Goal: Navigation & Orientation: Find specific page/section

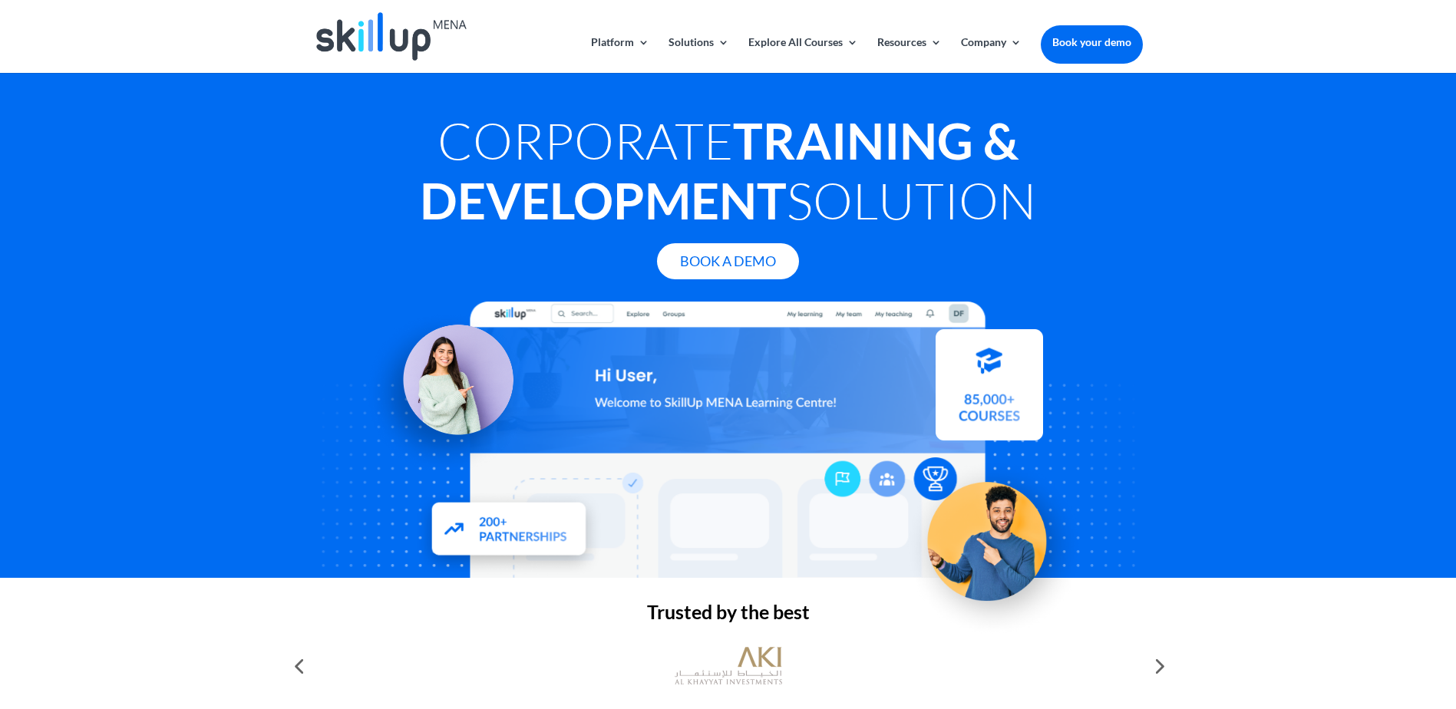
click at [1346, 38] on header "Platform Content Hub Learning Management System Integrations Corporate Learning…" at bounding box center [728, 36] width 1456 height 73
click at [395, 32] on img at bounding box center [391, 36] width 150 height 48
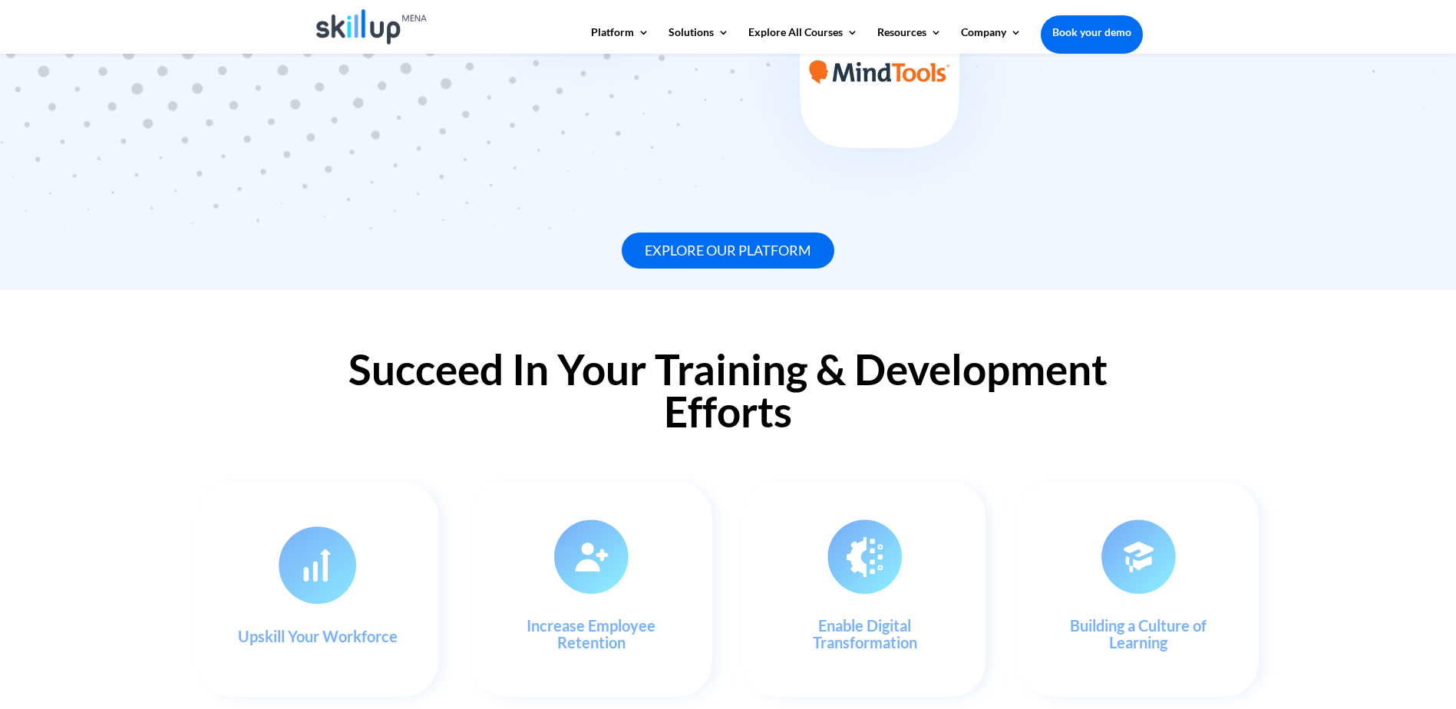
scroll to position [1305, 0]
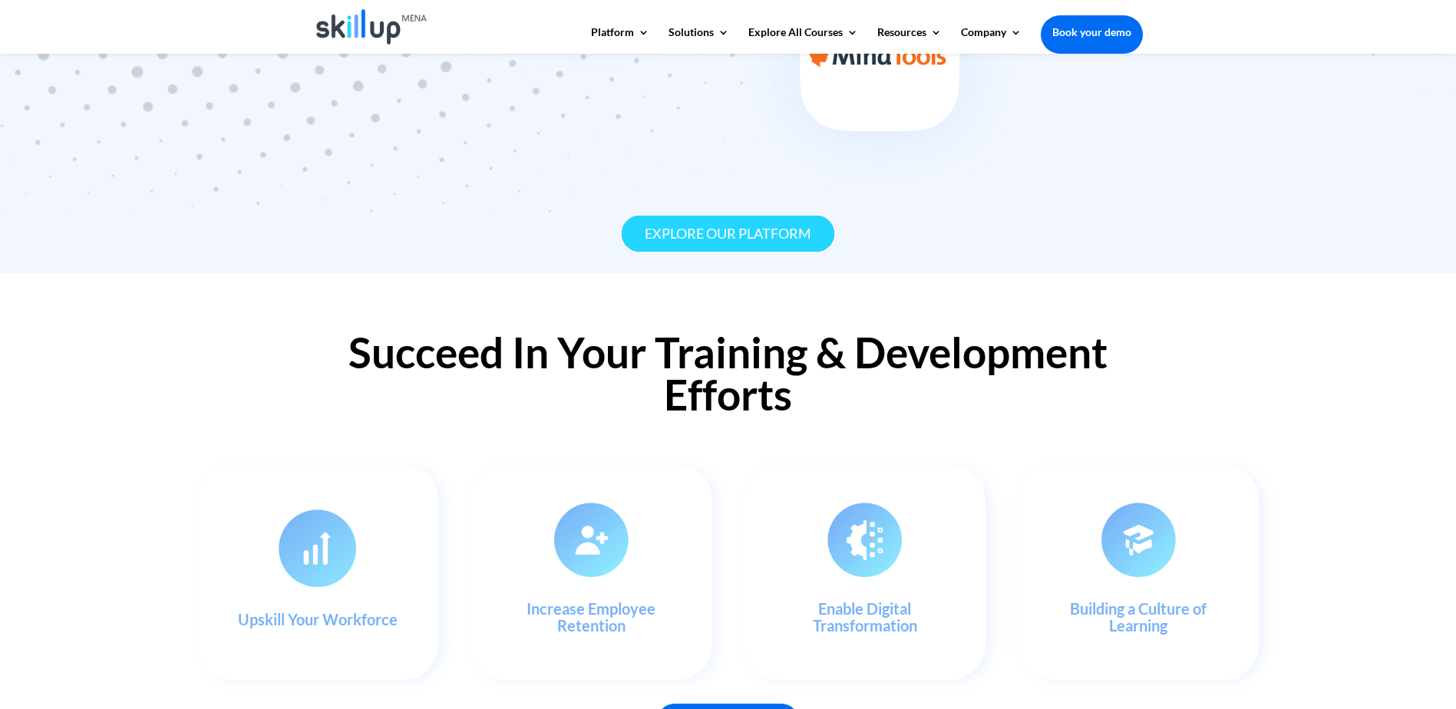
click at [733, 240] on link "Explore our platform" at bounding box center [728, 234] width 213 height 36
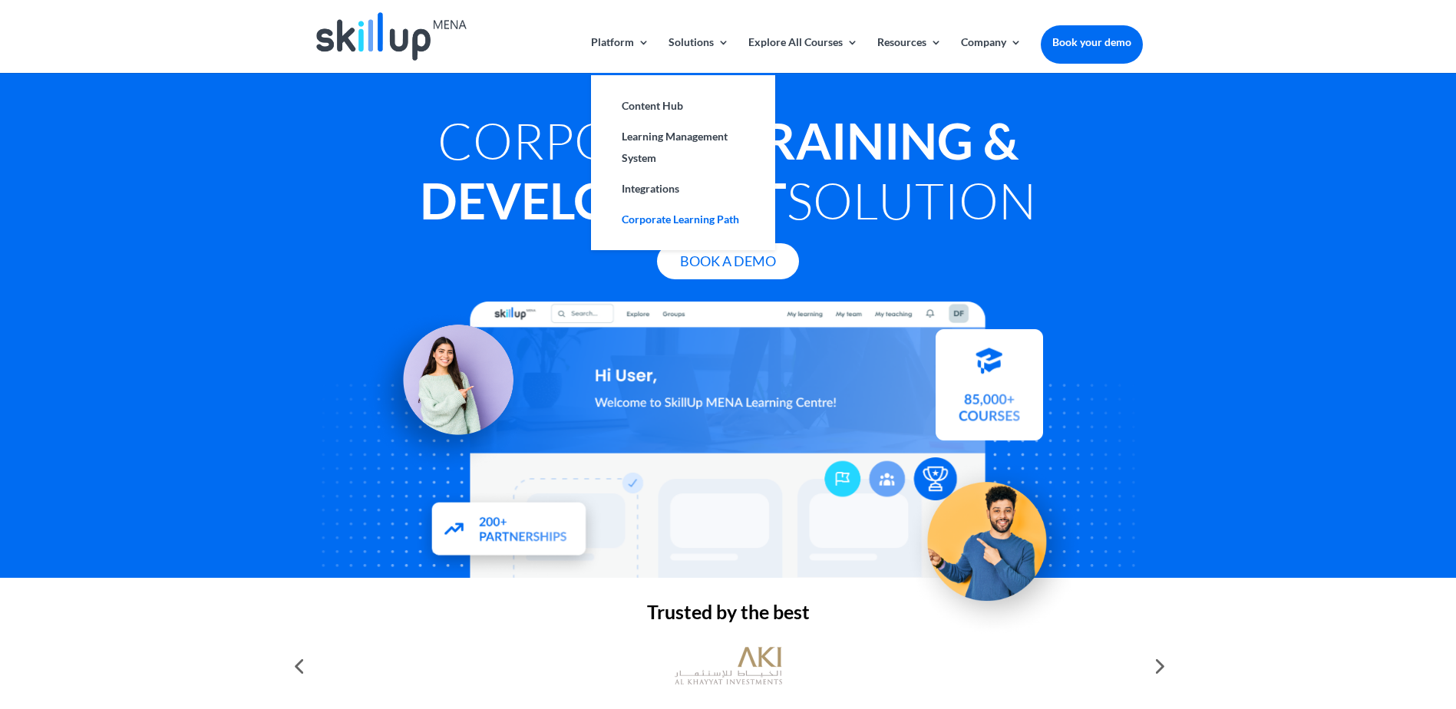
click at [703, 218] on link "Corporate Learning Path" at bounding box center [684, 219] width 154 height 31
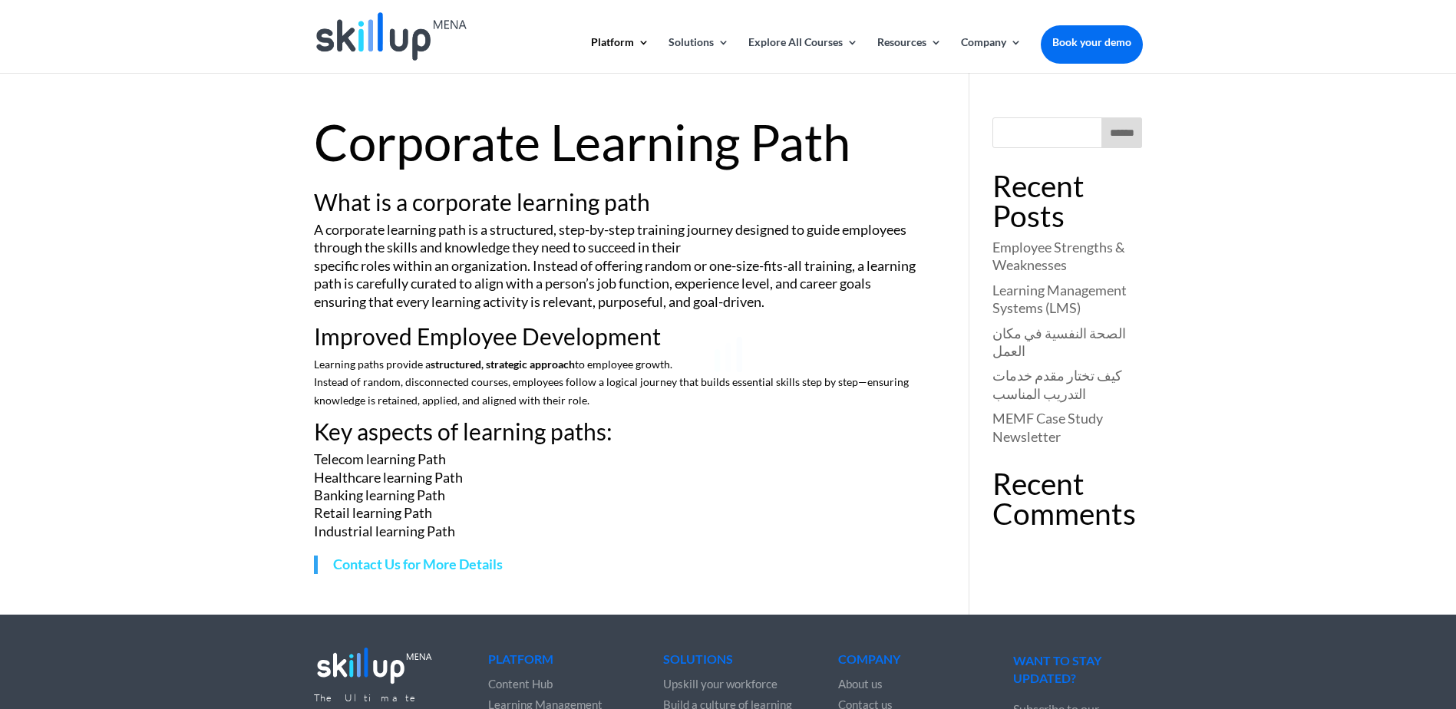
click at [1109, 46] on div at bounding box center [728, 354] width 1456 height 709
click at [1084, 47] on link "Book your demo" at bounding box center [1092, 42] width 102 height 34
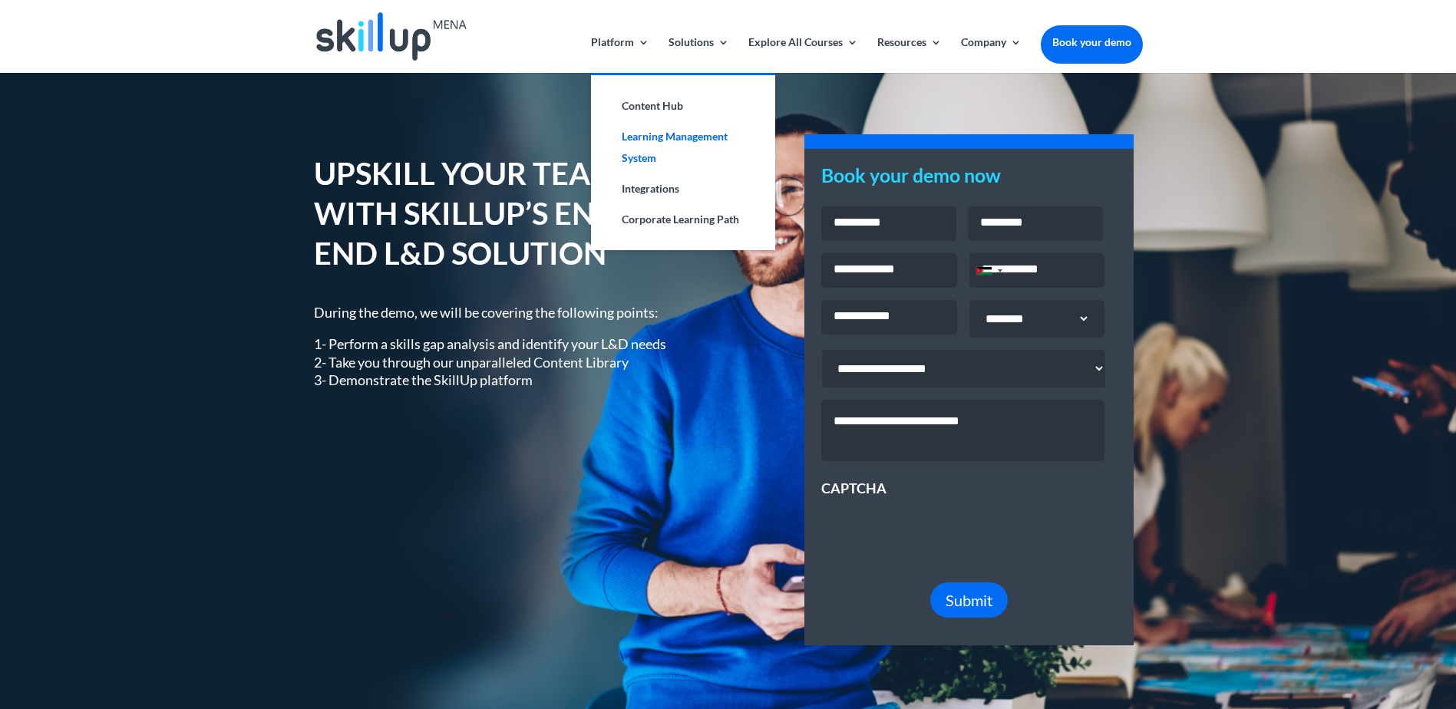
click at [703, 137] on link "Learning Management System" at bounding box center [684, 147] width 154 height 52
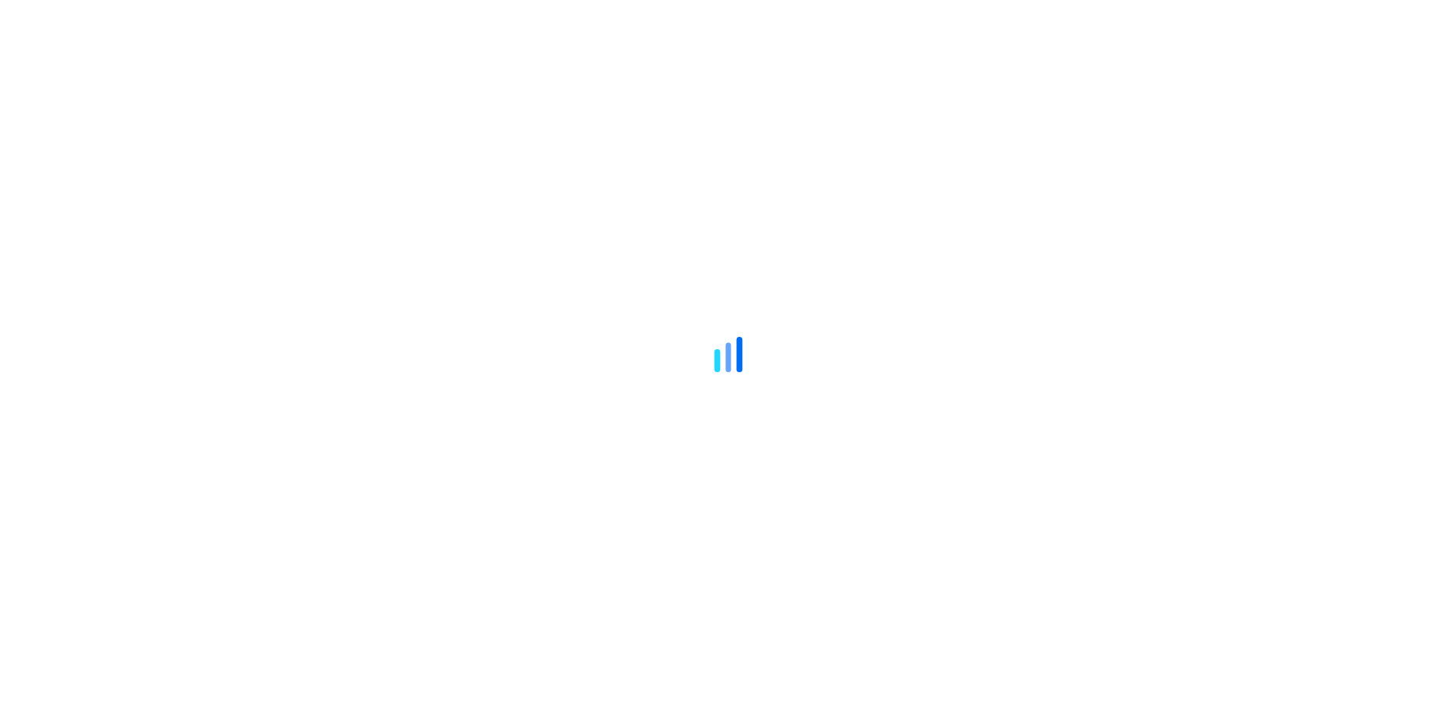
scroll to position [1877, 0]
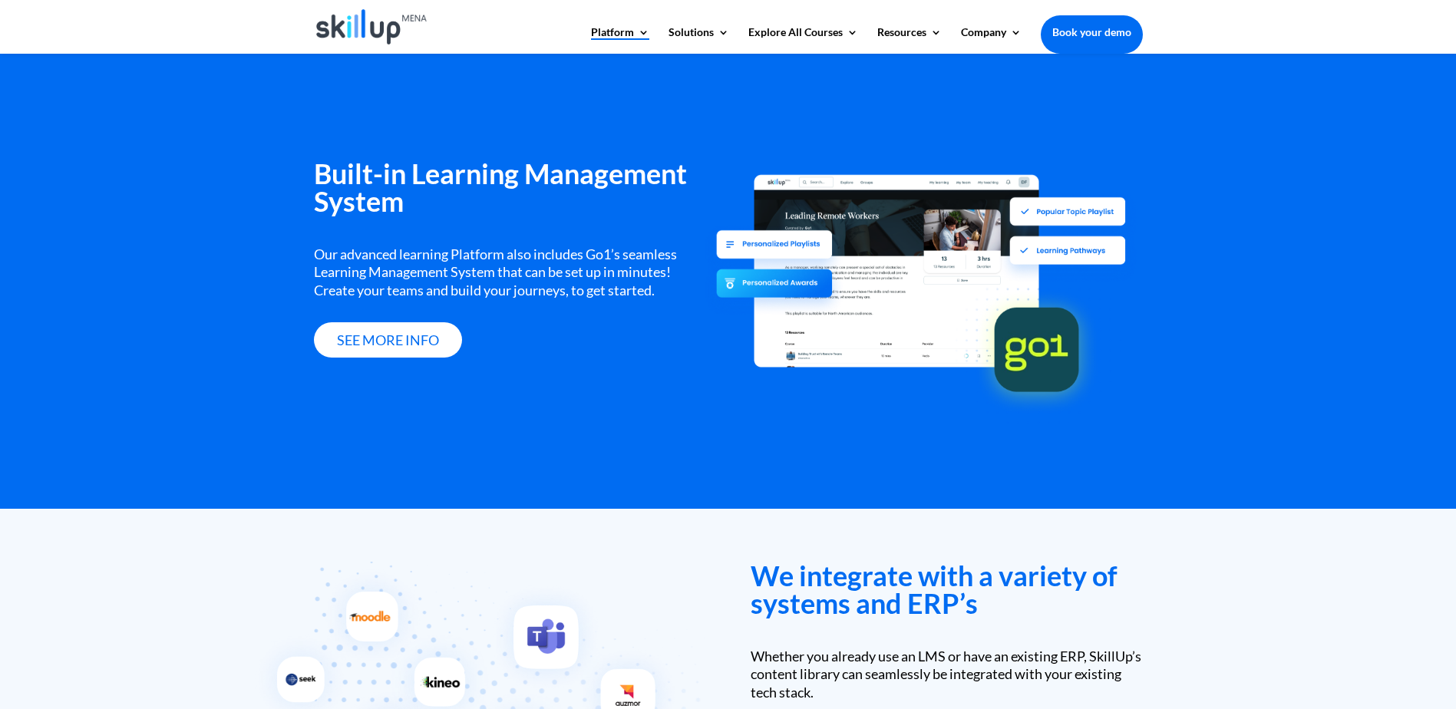
click at [58, 193] on div "Built-in Learning Management System Our advanced learning Platform also include…" at bounding box center [728, 281] width 1456 height 456
click at [363, 24] on img at bounding box center [371, 26] width 111 height 35
